Goal: Information Seeking & Learning: Learn about a topic

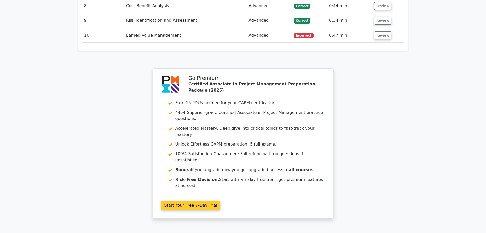
scroll to position [926, 0]
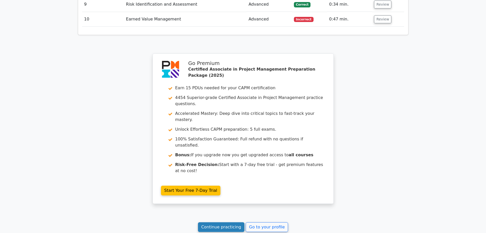
click at [222, 222] on link "Continue practicing" at bounding box center [221, 227] width 47 height 10
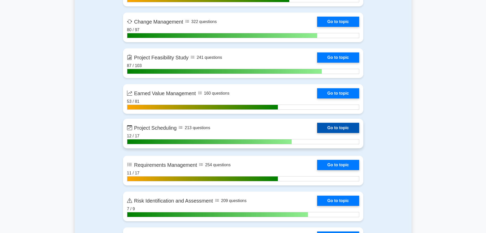
scroll to position [842, 0]
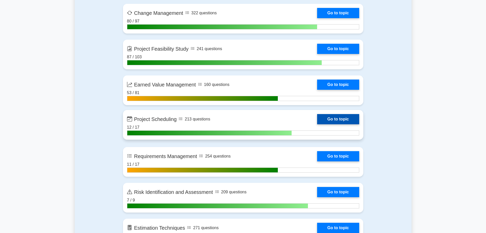
click at [317, 119] on link "Go to topic" at bounding box center [338, 119] width 42 height 10
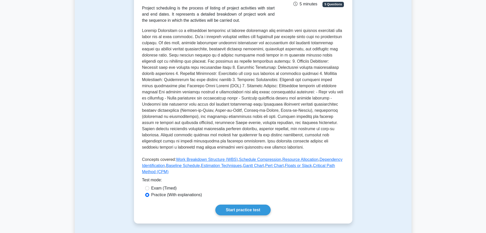
scroll to position [102, 0]
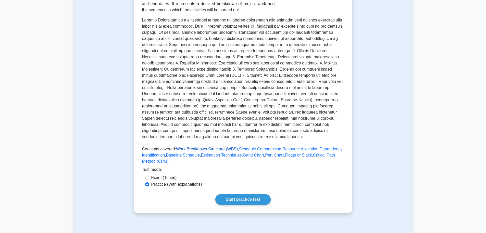
click at [196, 147] on link "Work Breakdown Structure (WBS)" at bounding box center [207, 149] width 62 height 4
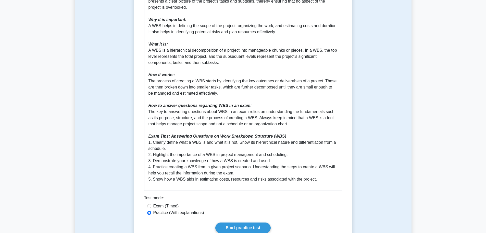
scroll to position [179, 0]
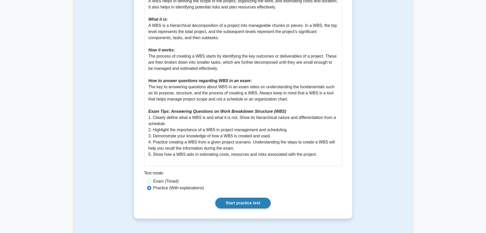
click at [231, 204] on link "Start practice test" at bounding box center [242, 202] width 55 height 11
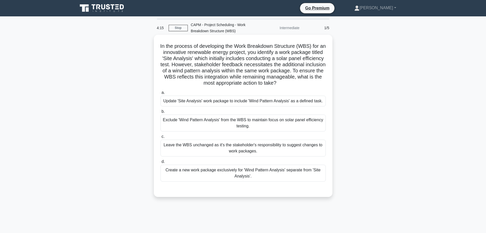
click at [243, 173] on div "Create a new work package exclusively for 'Wind Pattern Analysis' separate from…" at bounding box center [243, 172] width 165 height 17
click at [161, 163] on input "d. Create a new work package exclusively for 'Wind Pattern Analysis' separate f…" at bounding box center [161, 161] width 0 height 3
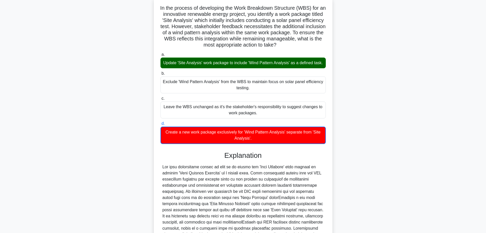
scroll to position [114, 0]
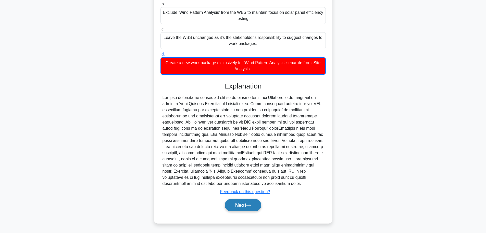
click at [248, 203] on button "Next" at bounding box center [243, 205] width 37 height 12
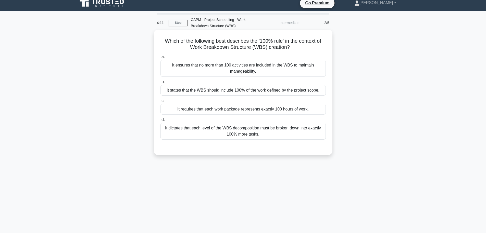
scroll to position [0, 0]
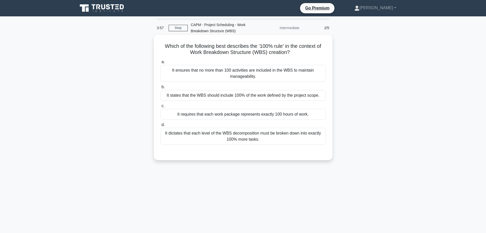
click at [246, 97] on div "It states that the WBS should include 100% of the work defined by the project s…" at bounding box center [243, 95] width 165 height 11
click at [161, 89] on input "b. It states that the WBS should include 100% of the work defined by the projec…" at bounding box center [161, 86] width 0 height 3
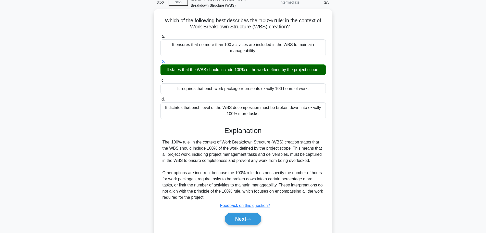
scroll to position [43, 0]
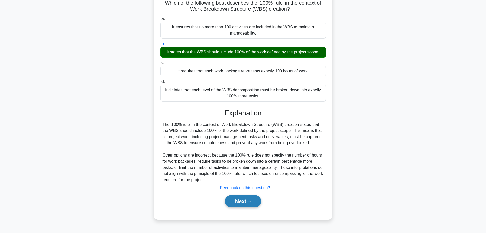
click at [253, 198] on button "Next" at bounding box center [243, 201] width 37 height 12
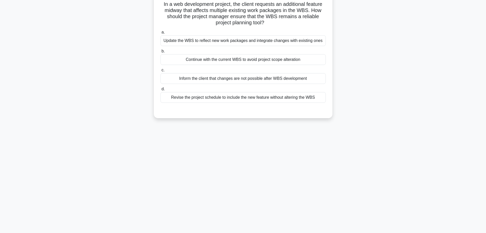
scroll to position [0, 0]
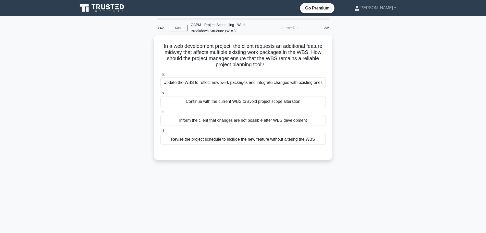
click at [215, 86] on div "Update the WBS to reflect new work packages and integrate changes with existing…" at bounding box center [243, 82] width 165 height 11
click at [161, 76] on input "a. Update the WBS to reflect new work packages and integrate changes with exist…" at bounding box center [161, 73] width 0 height 3
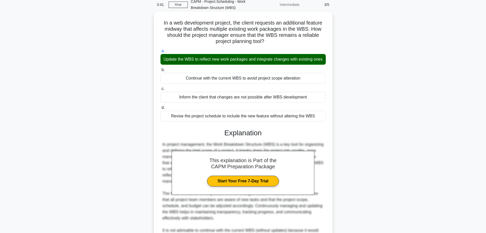
scroll to position [113, 0]
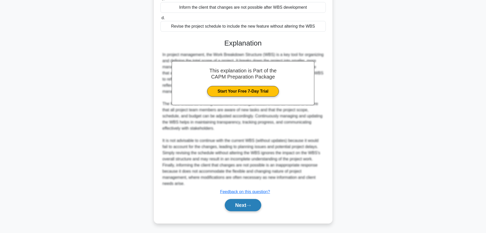
click at [245, 206] on button "Next" at bounding box center [243, 205] width 37 height 12
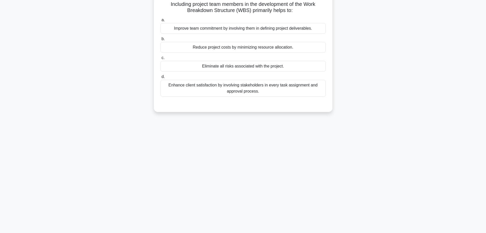
scroll to position [0, 0]
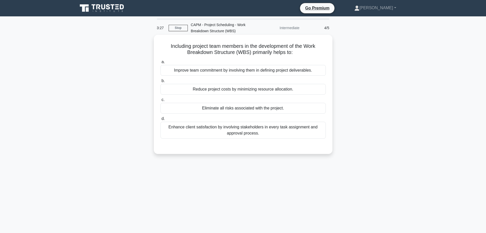
click at [247, 74] on div "Improve team commitment by involving them in defining project deliverables." at bounding box center [243, 70] width 165 height 11
click at [161, 64] on input "a. Improve team commitment by involving them in defining project deliverables." at bounding box center [161, 61] width 0 height 3
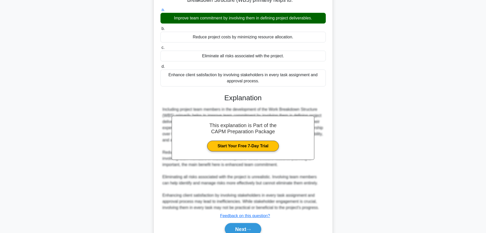
scroll to position [76, 0]
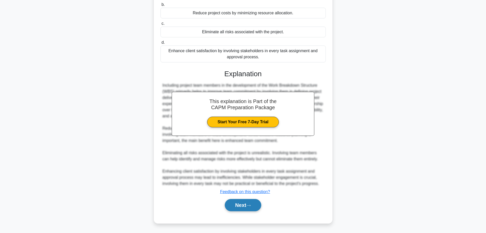
click at [241, 205] on button "Next" at bounding box center [243, 205] width 37 height 12
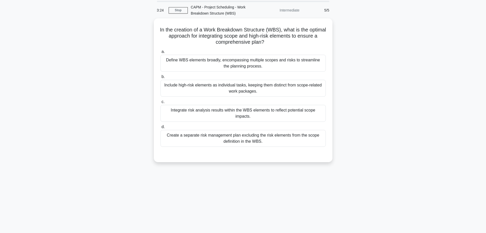
scroll to position [0, 0]
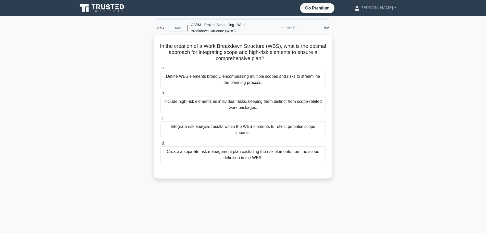
click at [218, 79] on div "Define WBS elements broadly, encompassing multiple scopes and risks to streamli…" at bounding box center [243, 79] width 165 height 17
click at [161, 70] on input "a. Define WBS elements broadly, encompassing multiple scopes and risks to strea…" at bounding box center [161, 67] width 0 height 3
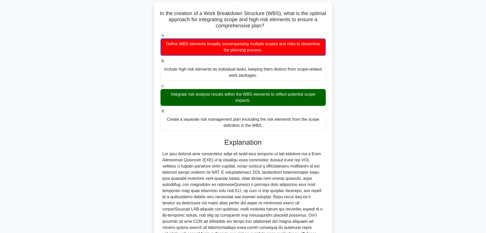
scroll to position [95, 0]
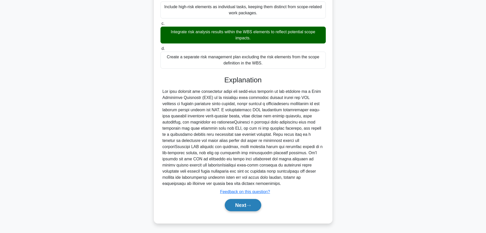
click at [252, 200] on button "Next" at bounding box center [243, 205] width 37 height 12
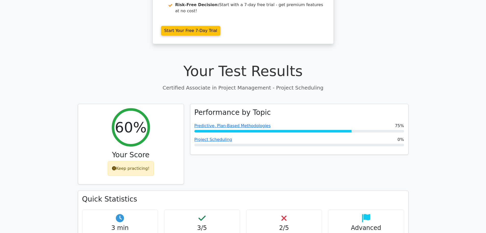
scroll to position [153, 0]
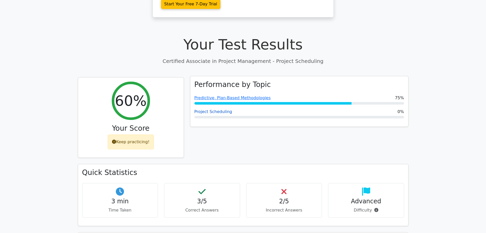
click at [219, 109] on link "Project Scheduling" at bounding box center [214, 111] width 38 height 5
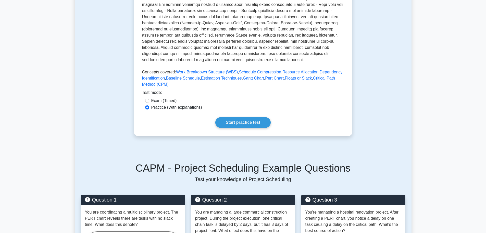
scroll to position [179, 0]
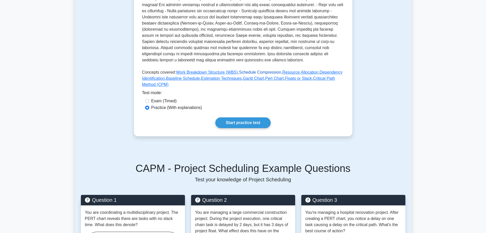
click at [246, 71] on link "Schedule Compression" at bounding box center [260, 72] width 42 height 4
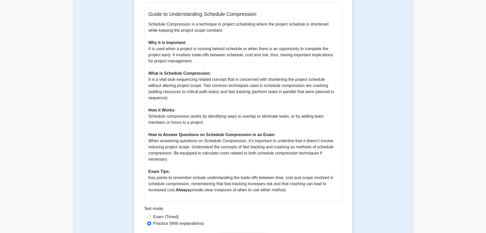
scroll to position [128, 0]
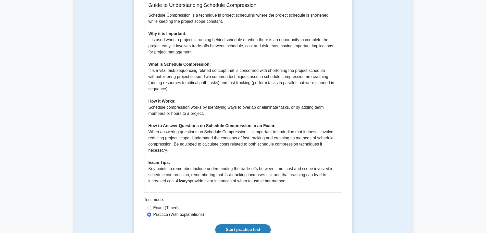
click at [249, 226] on link "Start practice test" at bounding box center [242, 229] width 55 height 11
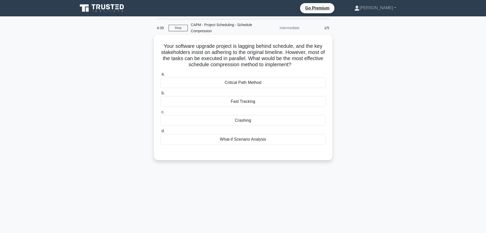
click at [264, 102] on div "Fast Tracking" at bounding box center [243, 101] width 165 height 11
click at [161, 95] on input "b. Fast Tracking" at bounding box center [161, 92] width 0 height 3
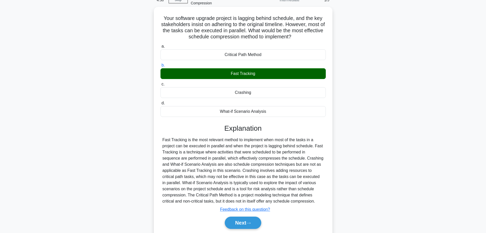
scroll to position [46, 0]
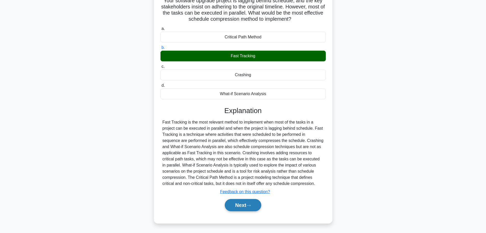
click at [248, 203] on button "Next" at bounding box center [243, 205] width 37 height 12
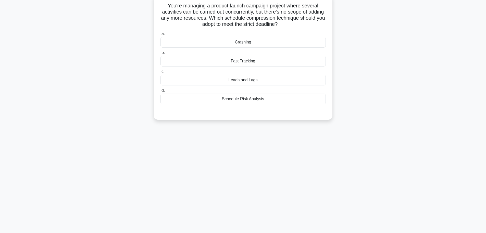
scroll to position [0, 0]
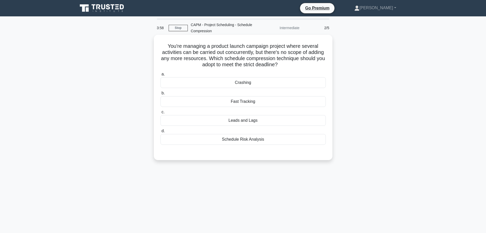
click at [247, 120] on div "Leads and Lags" at bounding box center [243, 120] width 165 height 11
click at [161, 114] on input "c. Leads and Lags" at bounding box center [161, 111] width 0 height 3
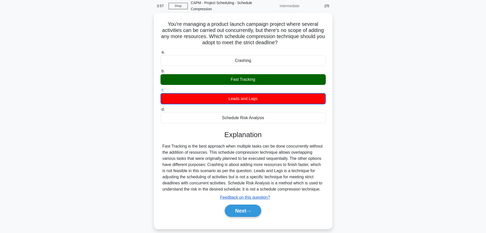
scroll to position [43, 0]
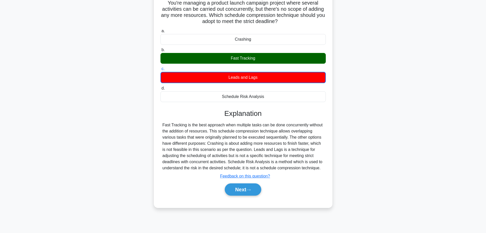
click at [248, 196] on div "Next" at bounding box center [243, 189] width 165 height 16
click at [246, 188] on button "Next" at bounding box center [243, 189] width 37 height 12
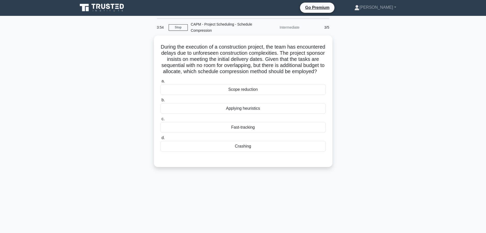
scroll to position [0, 0]
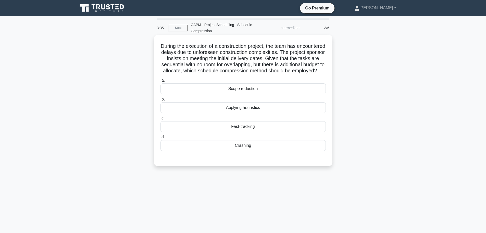
click at [239, 151] on div "Crashing" at bounding box center [243, 145] width 165 height 11
click at [161, 139] on input "d. Crashing" at bounding box center [161, 136] width 0 height 3
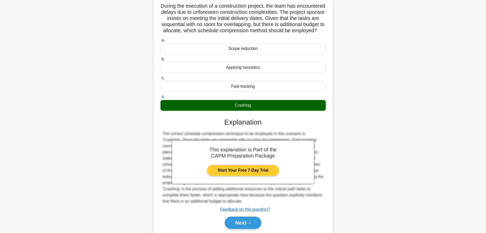
scroll to position [64, 0]
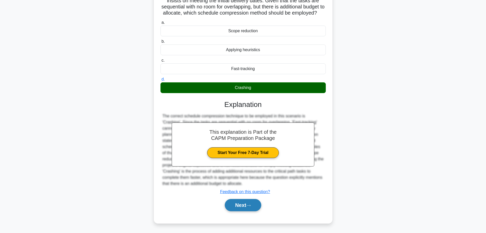
click at [249, 203] on button "Next" at bounding box center [243, 205] width 37 height 12
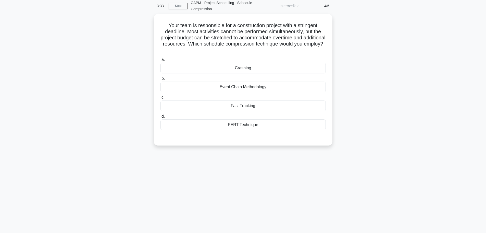
scroll to position [0, 0]
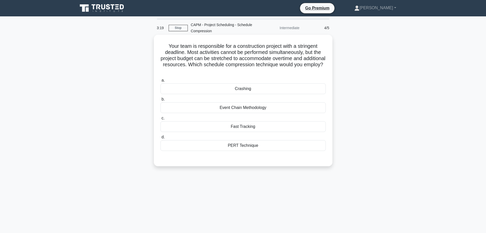
click at [270, 89] on div "Crashing" at bounding box center [243, 88] width 165 height 11
click at [161, 82] on input "a. Crashing" at bounding box center [161, 80] width 0 height 3
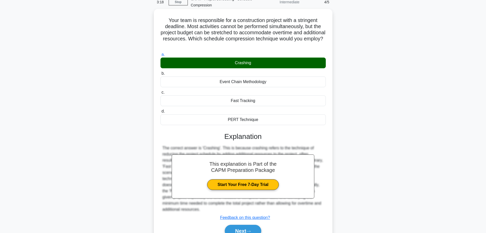
scroll to position [52, 0]
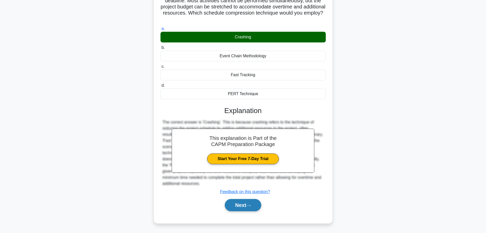
click at [249, 201] on button "Next" at bounding box center [243, 205] width 37 height 12
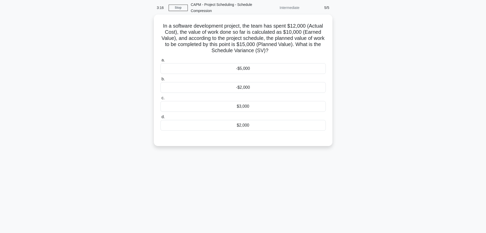
scroll to position [0, 0]
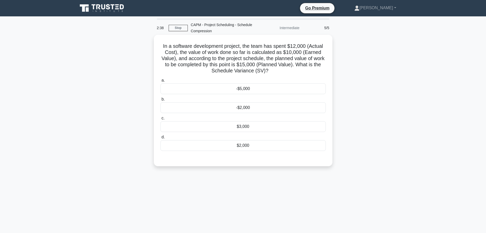
click at [256, 87] on div "-$5,000" at bounding box center [243, 88] width 165 height 11
click at [161, 82] on input "a. -$5,000" at bounding box center [161, 80] width 0 height 3
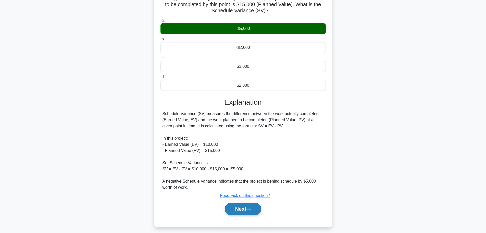
scroll to position [64, 0]
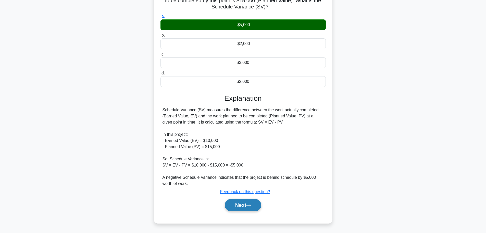
click at [245, 203] on button "Next" at bounding box center [243, 205] width 37 height 12
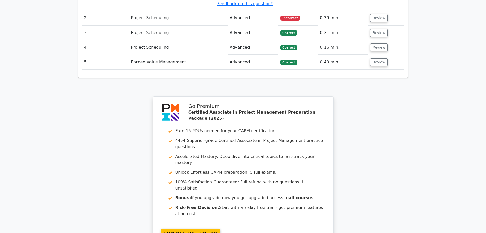
scroll to position [689, 0]
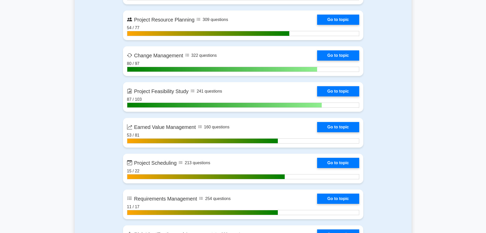
scroll to position [842, 0]
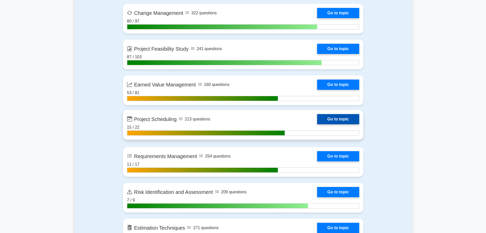
click at [317, 115] on link "Go to topic" at bounding box center [338, 119] width 42 height 10
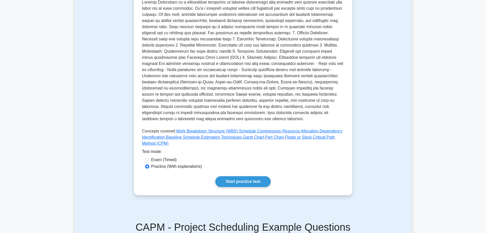
scroll to position [128, 0]
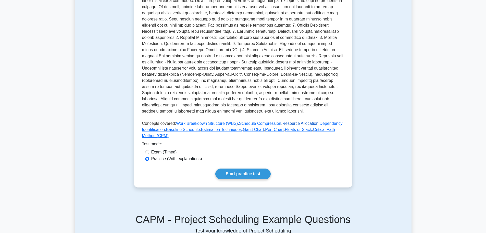
click at [287, 122] on link "Resource Allocation" at bounding box center [301, 123] width 36 height 4
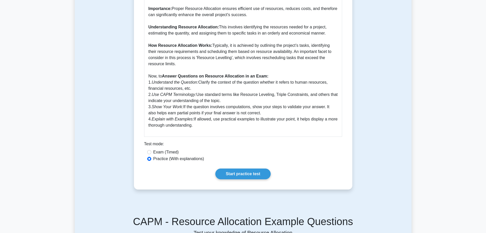
scroll to position [153, 0]
click at [241, 174] on link "Start practice test" at bounding box center [242, 173] width 55 height 11
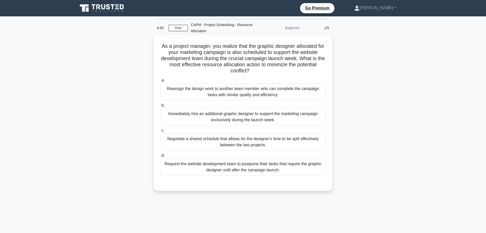
click at [219, 141] on div "Negotiate a shared schedule that allows for the designer's time to be split eff…" at bounding box center [243, 141] width 165 height 17
click at [161, 132] on input "c. Negotiate a shared schedule that allows for the designer's time to be split …" at bounding box center [161, 130] width 0 height 3
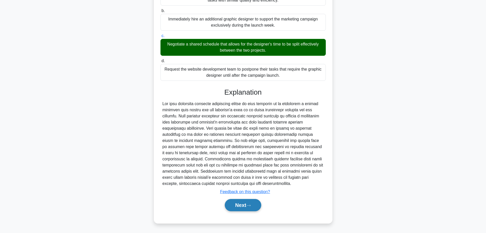
click at [246, 210] on button "Next" at bounding box center [243, 205] width 37 height 12
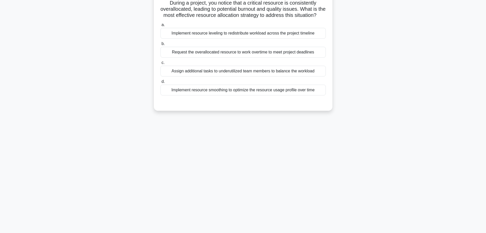
click at [202, 39] on div "Implement resource leveling to redistribute workload across the project timeline" at bounding box center [243, 33] width 165 height 11
click at [161, 27] on input "a. Implement resource leveling to redistribute workload across the project time…" at bounding box center [161, 24] width 0 height 3
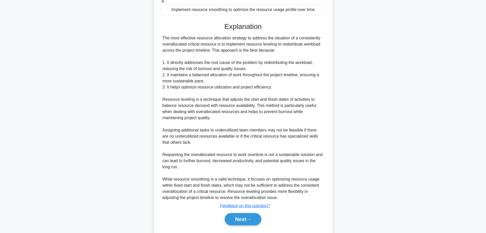
scroll to position [144, 0]
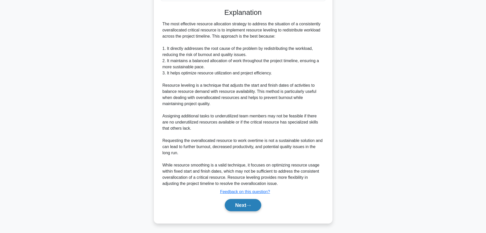
click at [247, 204] on button "Next" at bounding box center [243, 205] width 37 height 12
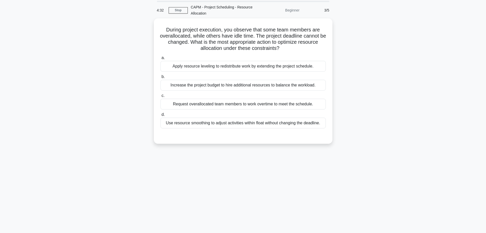
scroll to position [0, 0]
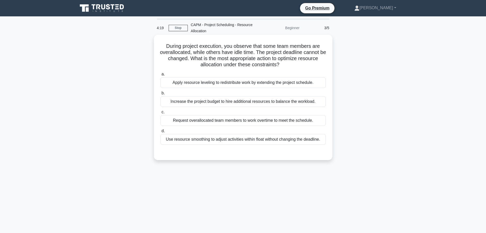
click at [223, 140] on div "Use resource smoothing to adjust activities within float without changing the d…" at bounding box center [243, 139] width 165 height 11
click at [161, 132] on input "d. Use resource smoothing to adjust activities within float without changing th…" at bounding box center [161, 130] width 0 height 3
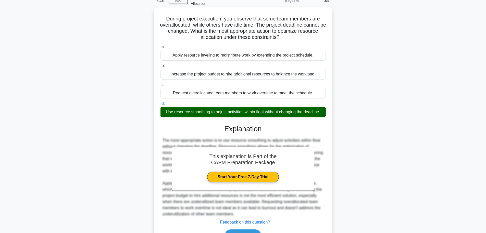
scroll to position [58, 0]
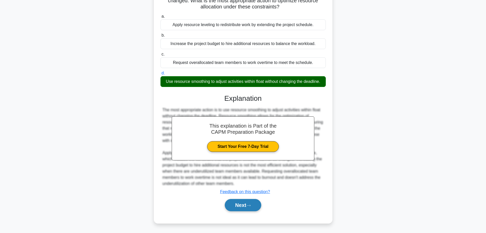
click at [255, 209] on button "Next" at bounding box center [243, 205] width 37 height 12
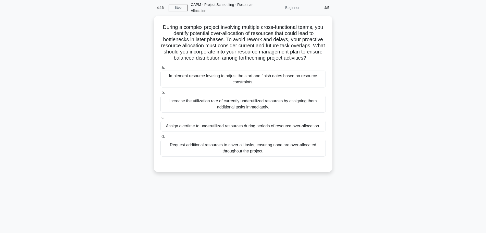
scroll to position [0, 0]
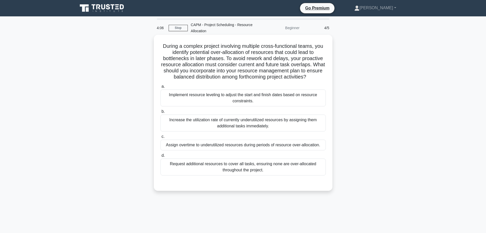
click at [200, 100] on div "Implement resource leveling to adjust the start and finish dates based on resou…" at bounding box center [243, 97] width 165 height 17
click at [161, 88] on input "a. Implement resource leveling to adjust the start and finish dates based on re…" at bounding box center [161, 86] width 0 height 3
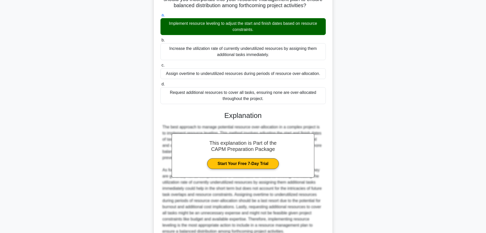
scroll to position [119, 0]
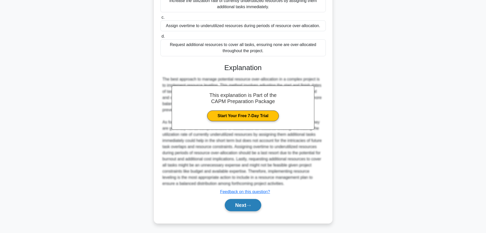
click at [246, 202] on button "Next" at bounding box center [243, 205] width 37 height 12
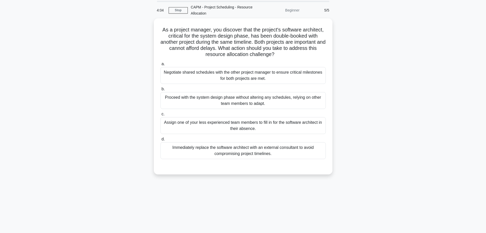
scroll to position [0, 0]
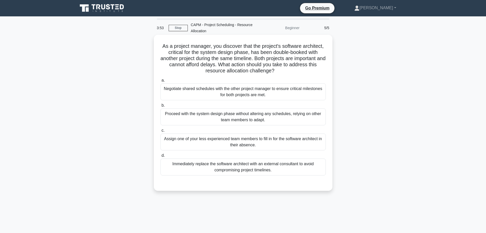
click at [228, 94] on div "Negotiate shared schedules with the other project manager to ensure critical mi…" at bounding box center [243, 91] width 165 height 17
click at [161, 82] on input "a. Negotiate shared schedules with the other project manager to ensure critical…" at bounding box center [161, 80] width 0 height 3
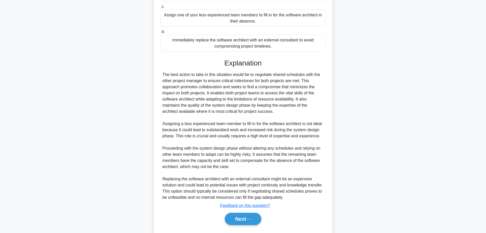
scroll to position [138, 0]
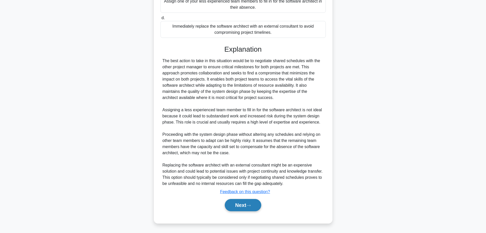
click at [246, 207] on button "Next" at bounding box center [243, 205] width 37 height 12
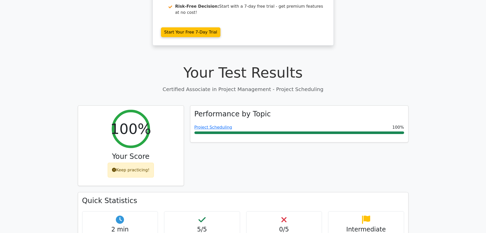
scroll to position [153, 0]
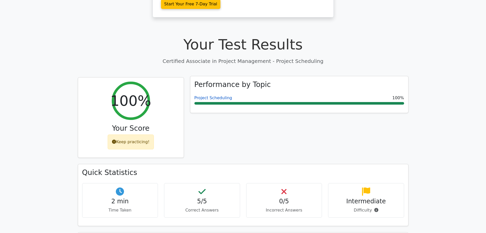
click at [219, 95] on link "Project Scheduling" at bounding box center [214, 97] width 38 height 5
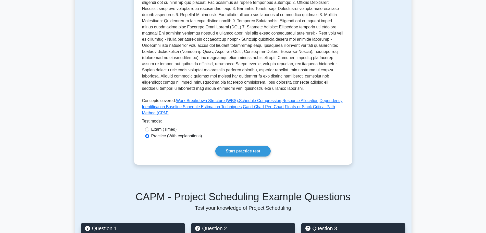
scroll to position [204, 0]
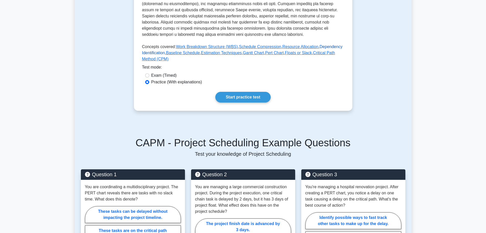
click at [321, 45] on link "Dependency Identification" at bounding box center [242, 49] width 201 height 10
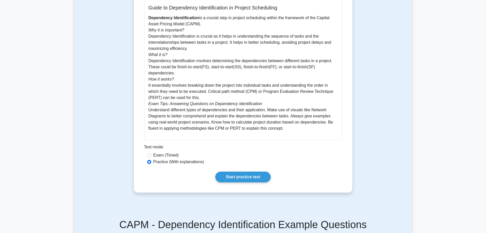
scroll to position [128, 0]
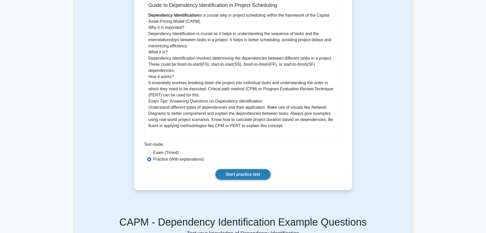
click at [225, 175] on link "Start practice test" at bounding box center [242, 174] width 55 height 11
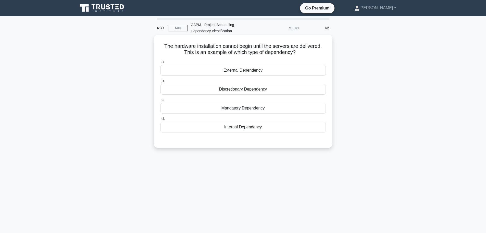
click at [260, 111] on div "Mandatory Dependency" at bounding box center [243, 108] width 165 height 11
click at [161, 101] on input "c. Mandatory Dependency" at bounding box center [161, 99] width 0 height 3
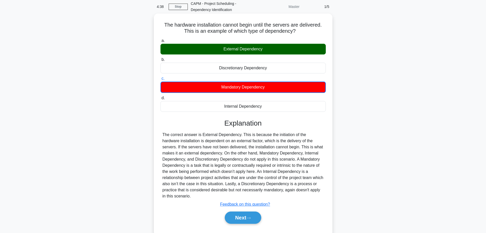
scroll to position [43, 0]
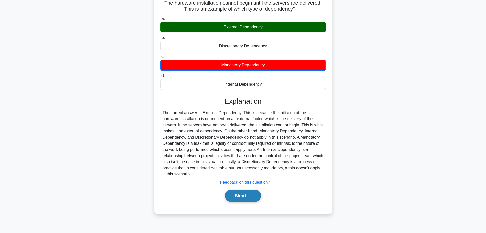
click at [247, 189] on button "Next" at bounding box center [243, 195] width 37 height 12
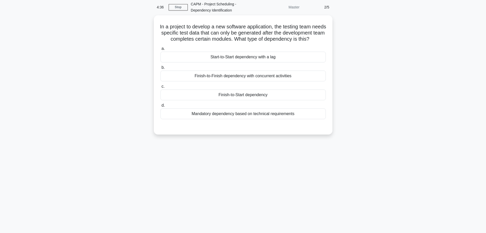
scroll to position [0, 0]
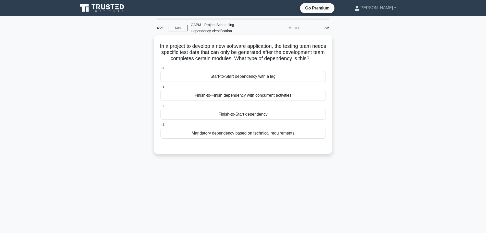
click at [261, 119] on div "Finish-to-Start dependency" at bounding box center [243, 114] width 165 height 11
click at [161, 107] on input "c. Finish-to-Start dependency" at bounding box center [161, 105] width 0 height 3
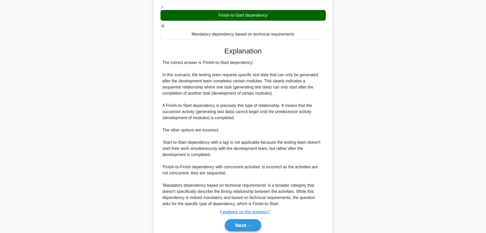
scroll to position [125, 0]
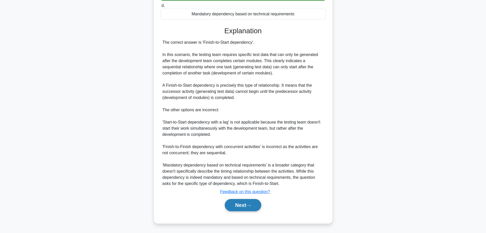
click at [251, 207] on button "Next" at bounding box center [243, 205] width 37 height 12
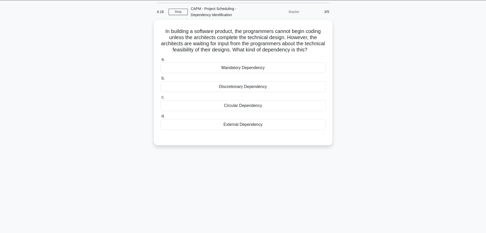
scroll to position [0, 0]
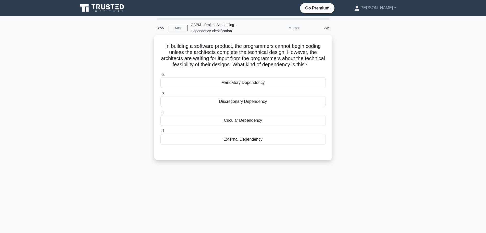
click at [262, 126] on div "Circular Dependency" at bounding box center [243, 120] width 165 height 11
click at [161, 114] on input "c. Circular Dependency" at bounding box center [161, 111] width 0 height 3
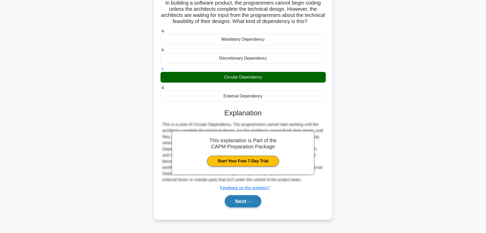
click at [241, 203] on button "Next" at bounding box center [243, 201] width 37 height 12
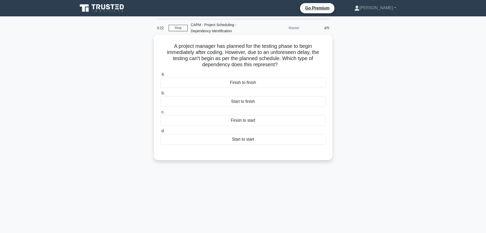
click at [251, 142] on div "Start to start" at bounding box center [243, 139] width 165 height 11
click at [161, 132] on input "d. Start to start" at bounding box center [161, 130] width 0 height 3
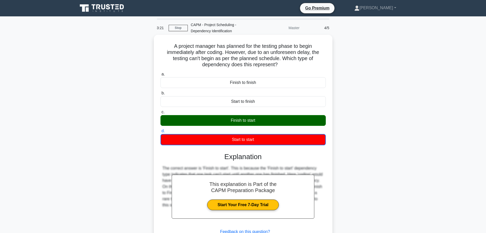
scroll to position [43, 0]
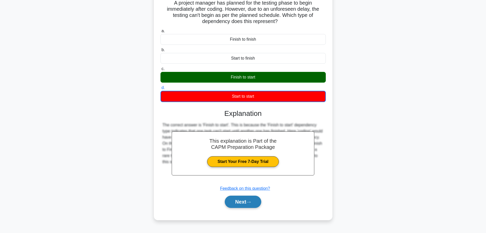
click at [241, 205] on button "Next" at bounding box center [243, 201] width 37 height 12
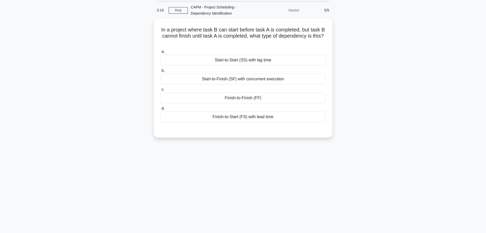
scroll to position [0, 0]
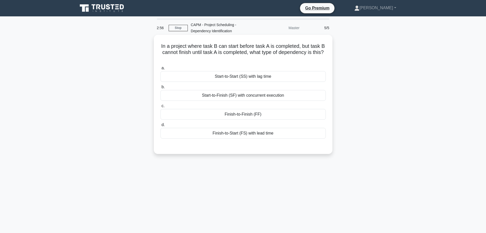
click at [255, 96] on div "Start-to-Finish (SF) with concurrent execution" at bounding box center [243, 95] width 165 height 11
click at [161, 89] on input "b. Start-to-Finish (SF) with concurrent execution" at bounding box center [161, 86] width 0 height 3
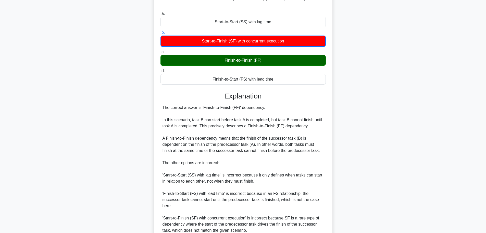
scroll to position [101, 0]
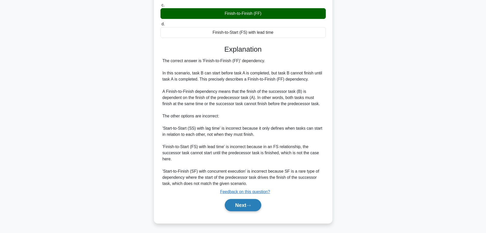
click at [247, 202] on button "Next" at bounding box center [243, 205] width 37 height 12
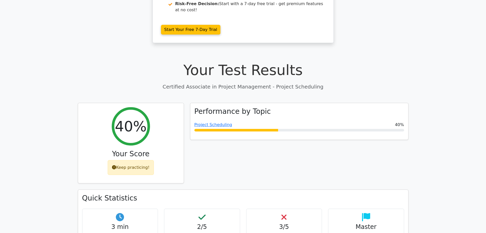
scroll to position [102, 0]
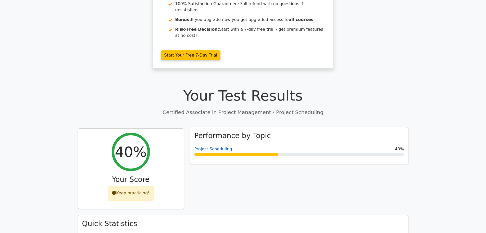
click at [210, 146] on link "Project Scheduling" at bounding box center [214, 148] width 38 height 5
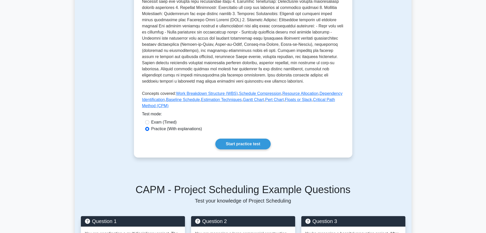
scroll to position [179, 0]
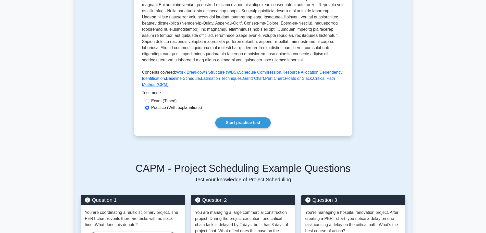
click at [191, 78] on link "Baseline Schedule" at bounding box center [183, 78] width 34 height 4
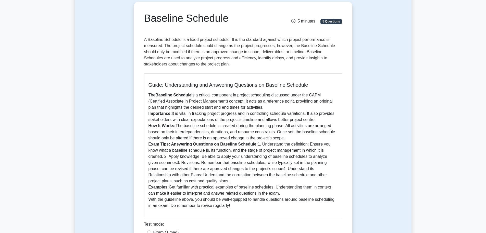
scroll to position [51, 0]
